Goal: Information Seeking & Learning: Learn about a topic

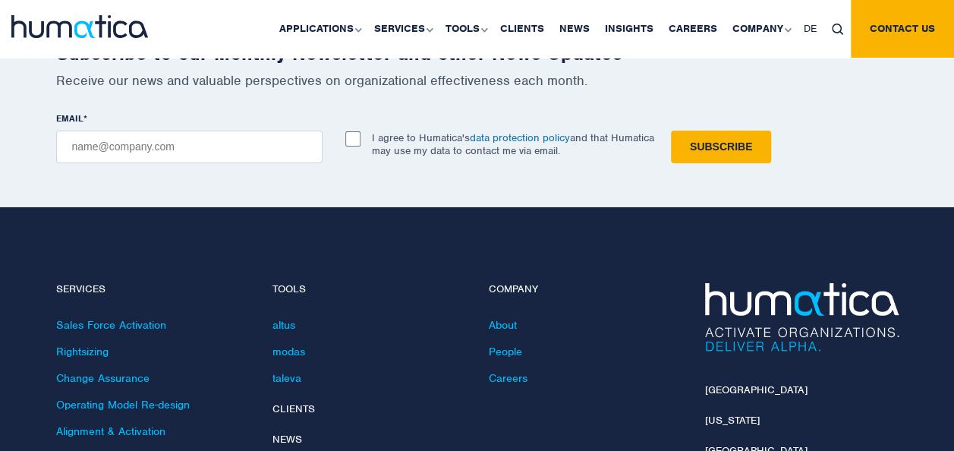
scroll to position [5462, 0]
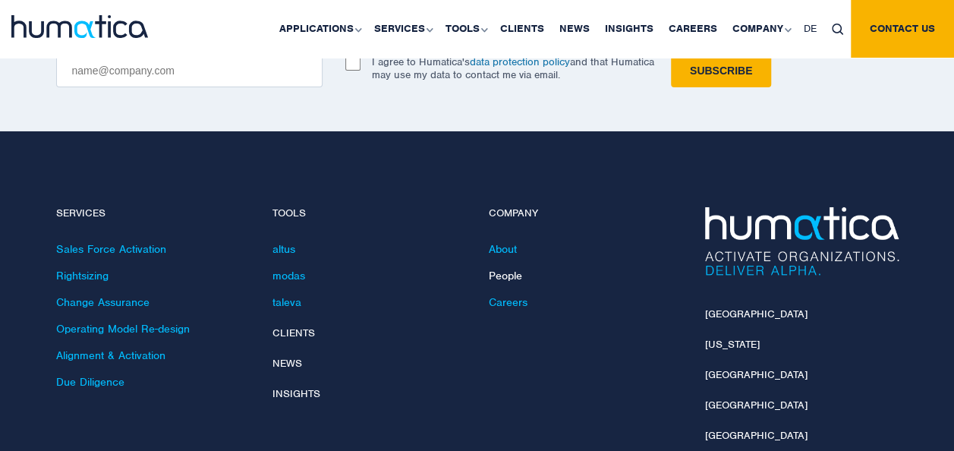
click at [496, 269] on link "People" at bounding box center [505, 276] width 33 height 14
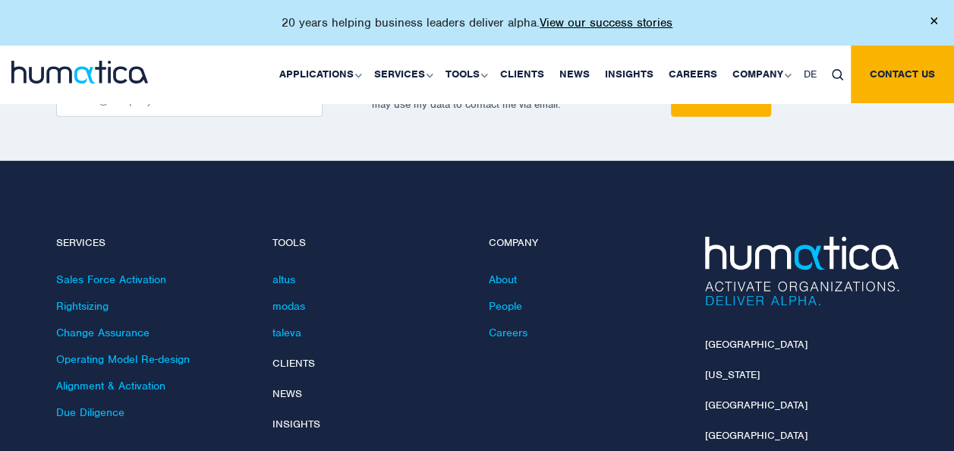
scroll to position [2124, 0]
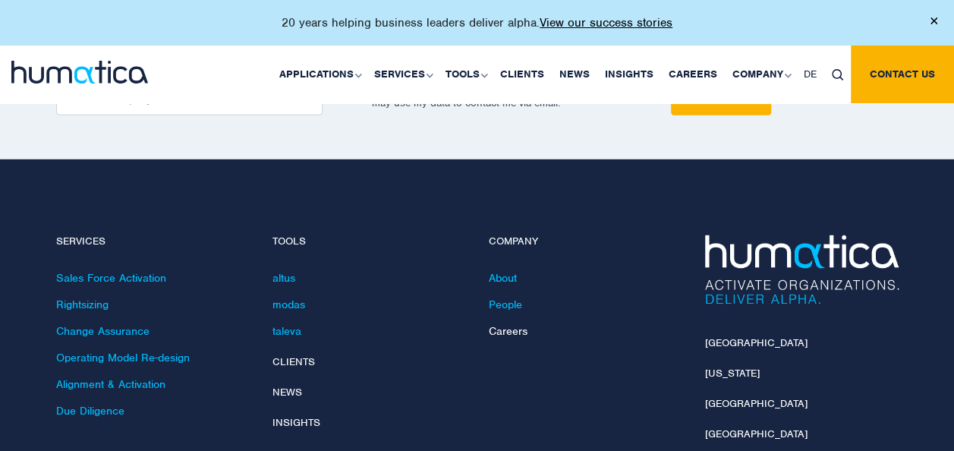
click at [520, 324] on link "Careers" at bounding box center [508, 331] width 39 height 14
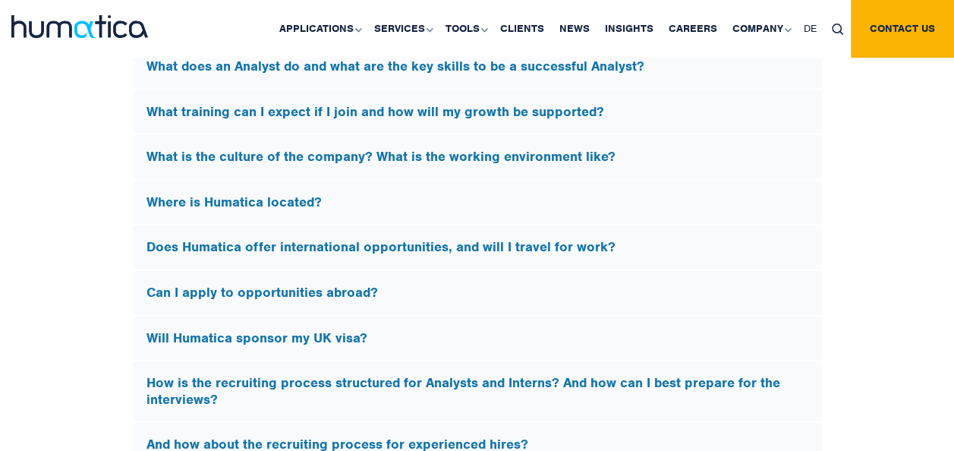
scroll to position [4628, 0]
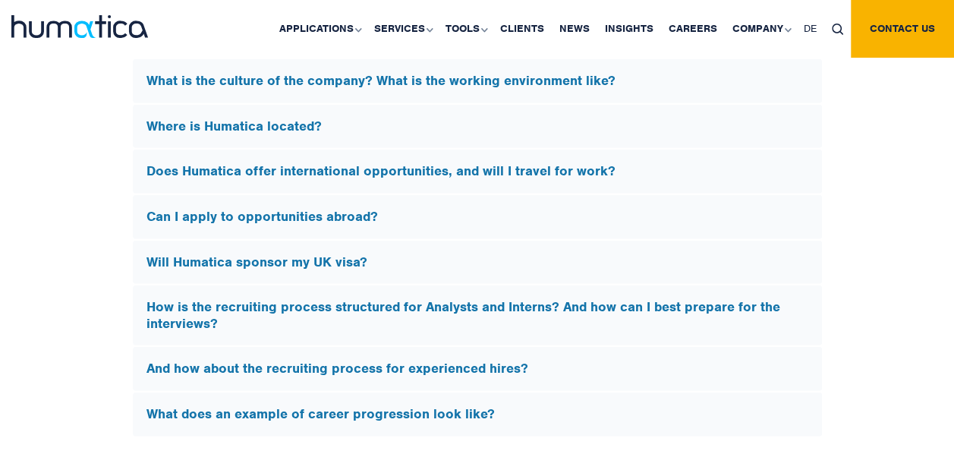
click at [346, 209] on h5 "Can I apply to opportunities abroad?" at bounding box center [477, 217] width 662 height 17
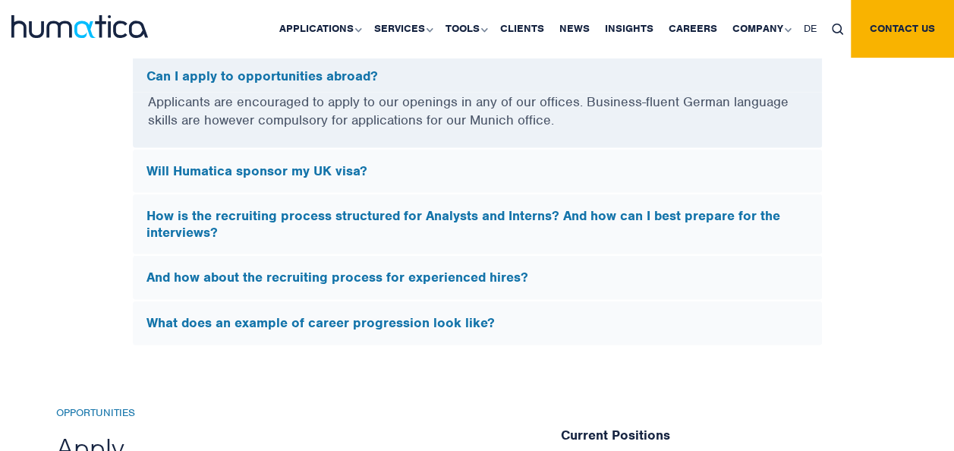
scroll to position [4546, 0]
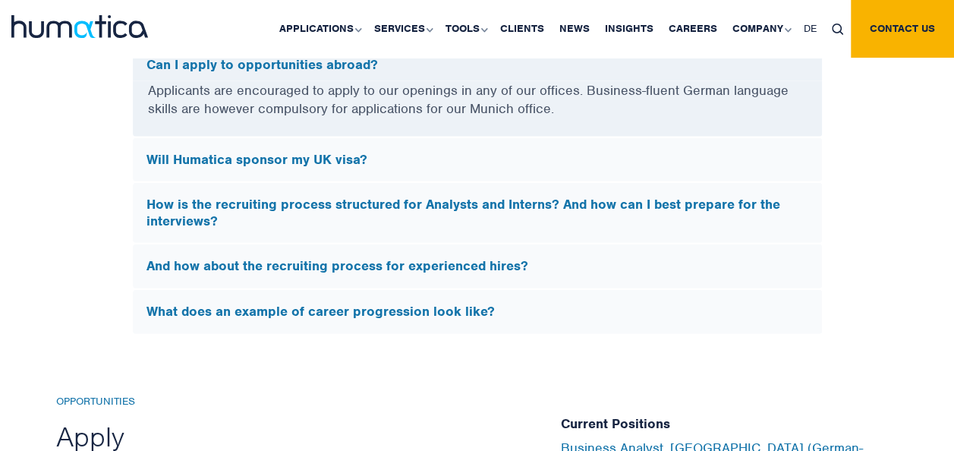
click at [340, 152] on h5 "Will Humatica sponsor my UK visa?" at bounding box center [477, 160] width 662 height 17
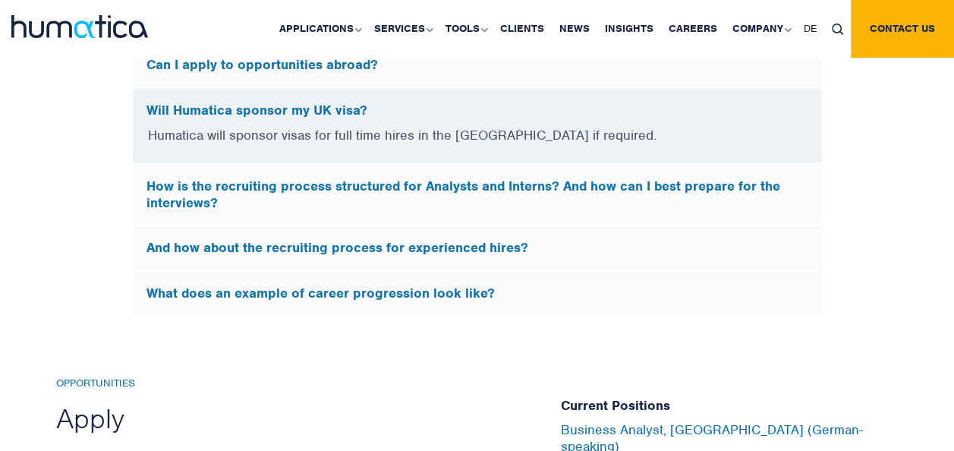
click at [344, 178] on h5 "How is the recruiting process structured for Analysts and Interns? And how can …" at bounding box center [477, 194] width 662 height 33
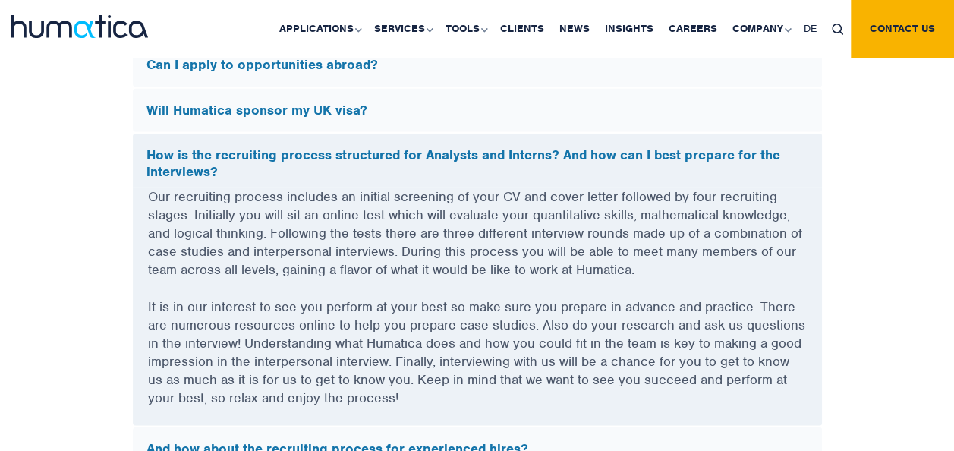
click at [286, 441] on h5 "And how about the recruiting process for experienced hires?" at bounding box center [477, 449] width 662 height 17
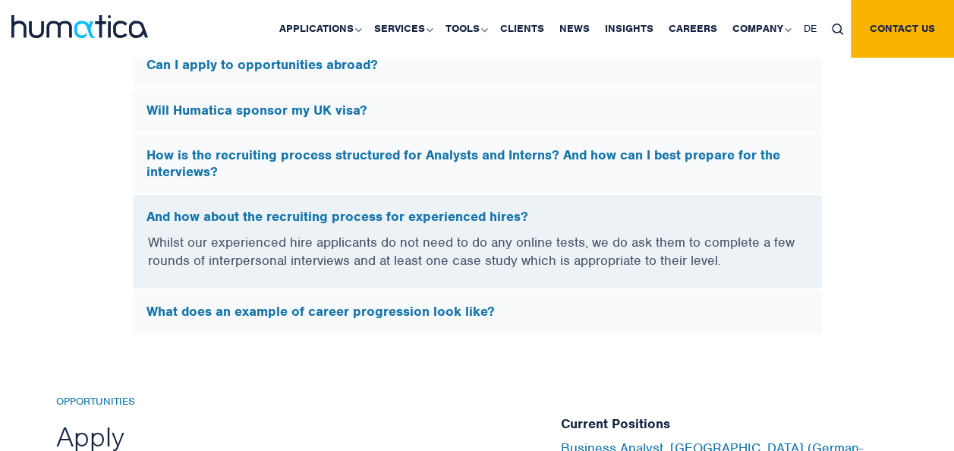
click at [275, 303] on h5 "What does an example of career progression look like?" at bounding box center [477, 311] width 662 height 17
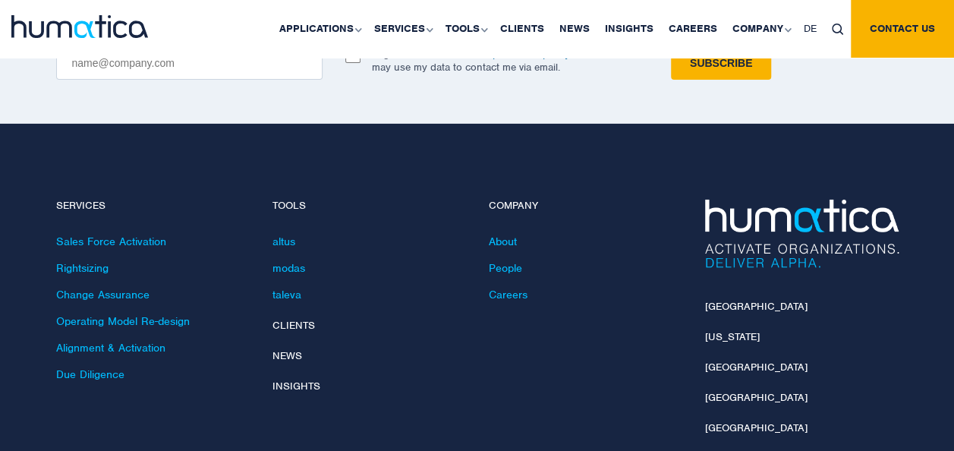
scroll to position [5381, 0]
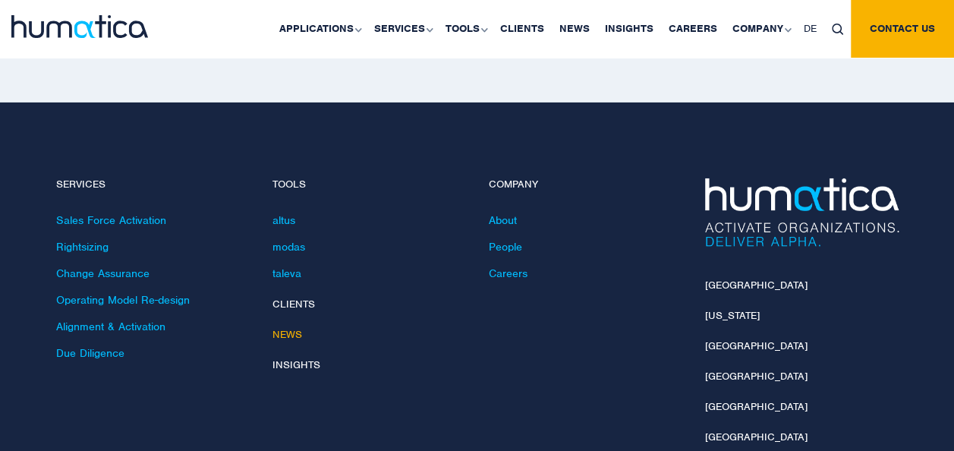
click at [275, 328] on link "News" at bounding box center [287, 334] width 30 height 13
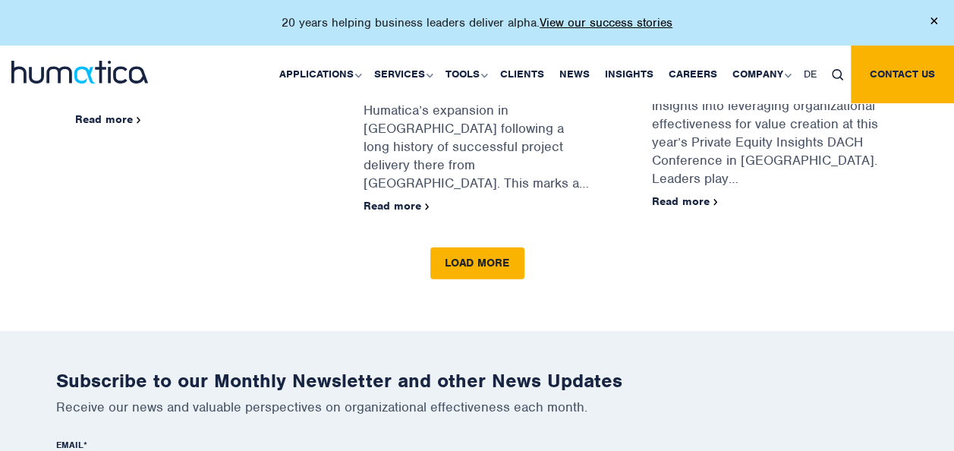
scroll to position [2200, 0]
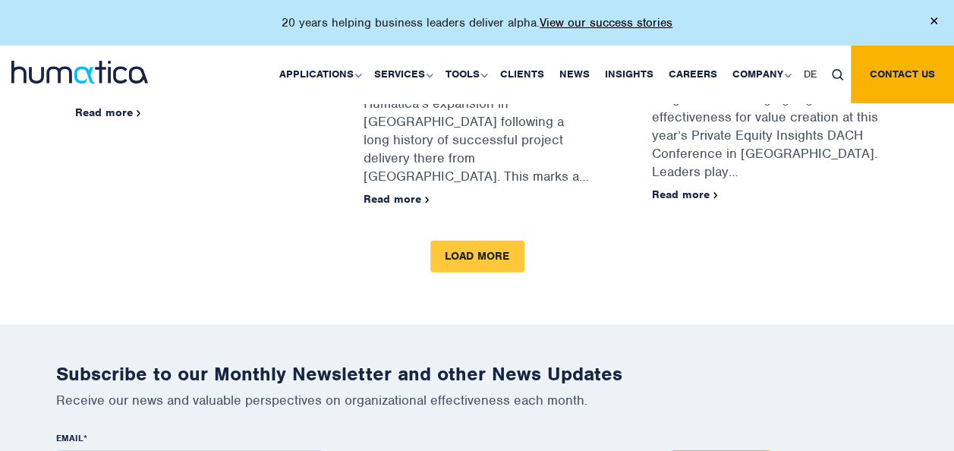
click at [470, 240] on link "Load more" at bounding box center [477, 256] width 94 height 32
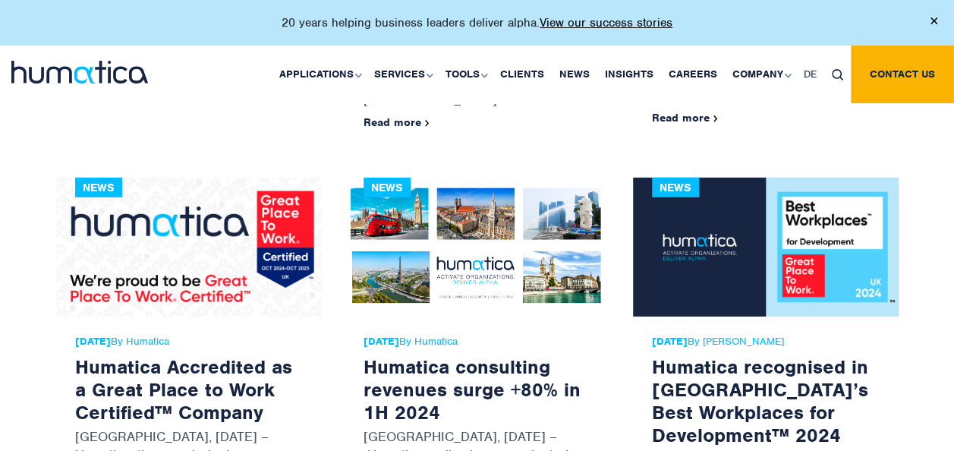
scroll to position [2352, 0]
